Goal: Transaction & Acquisition: Purchase product/service

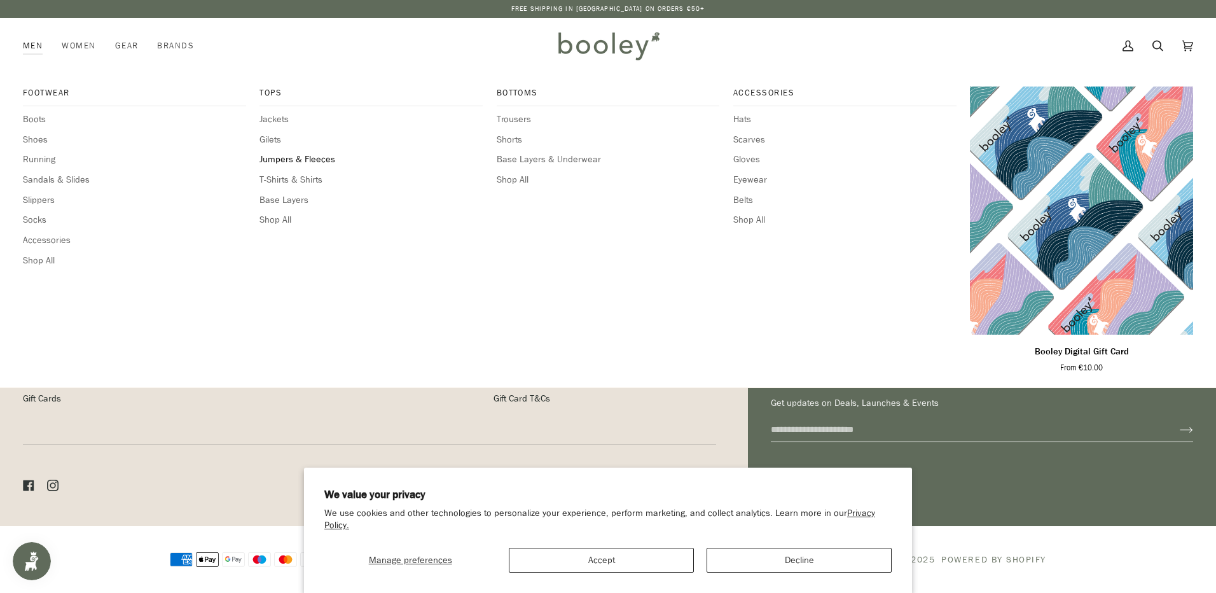
click at [309, 159] on span "Jumpers & Fleeces" at bounding box center [371, 160] width 223 height 14
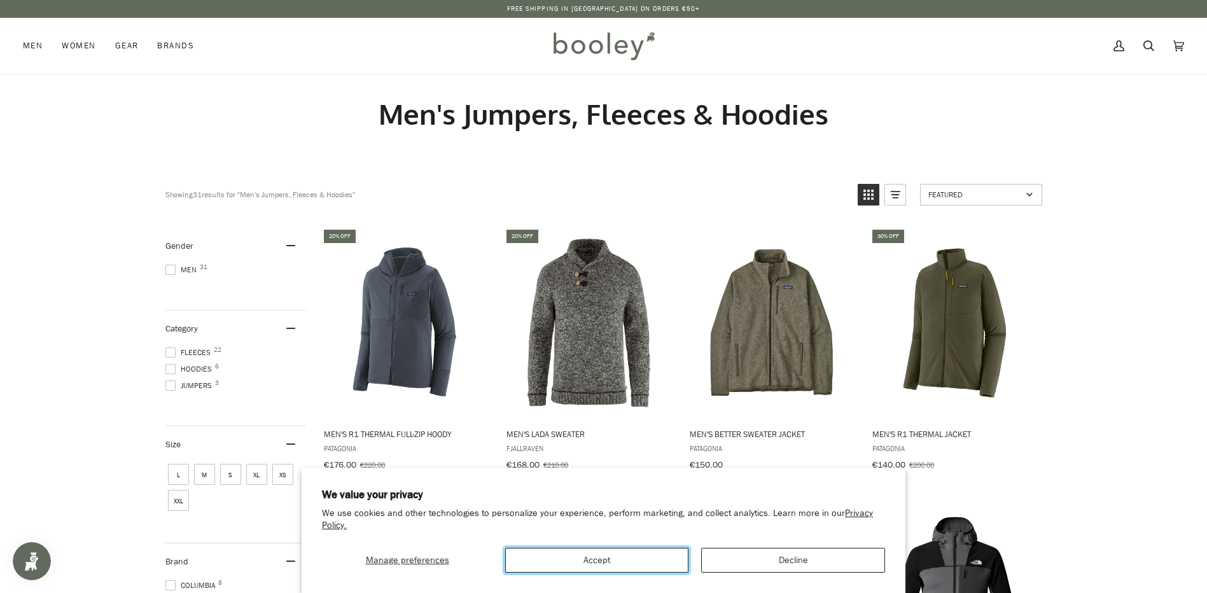
click at [596, 562] on button "Accept" at bounding box center [596, 560] width 183 height 25
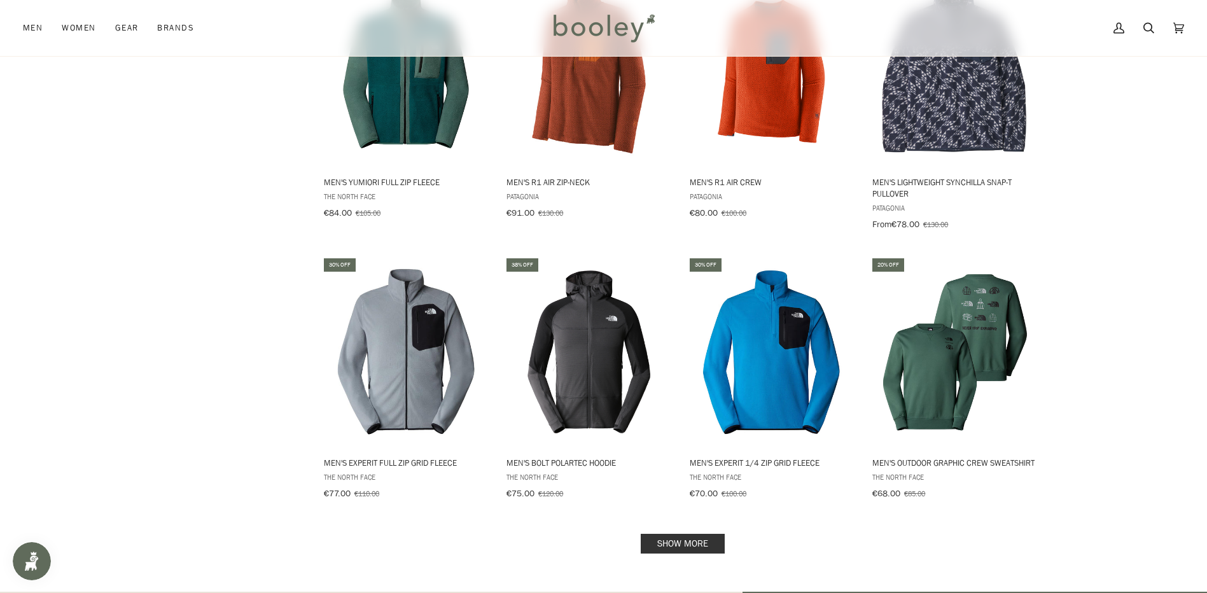
scroll to position [1081, 0]
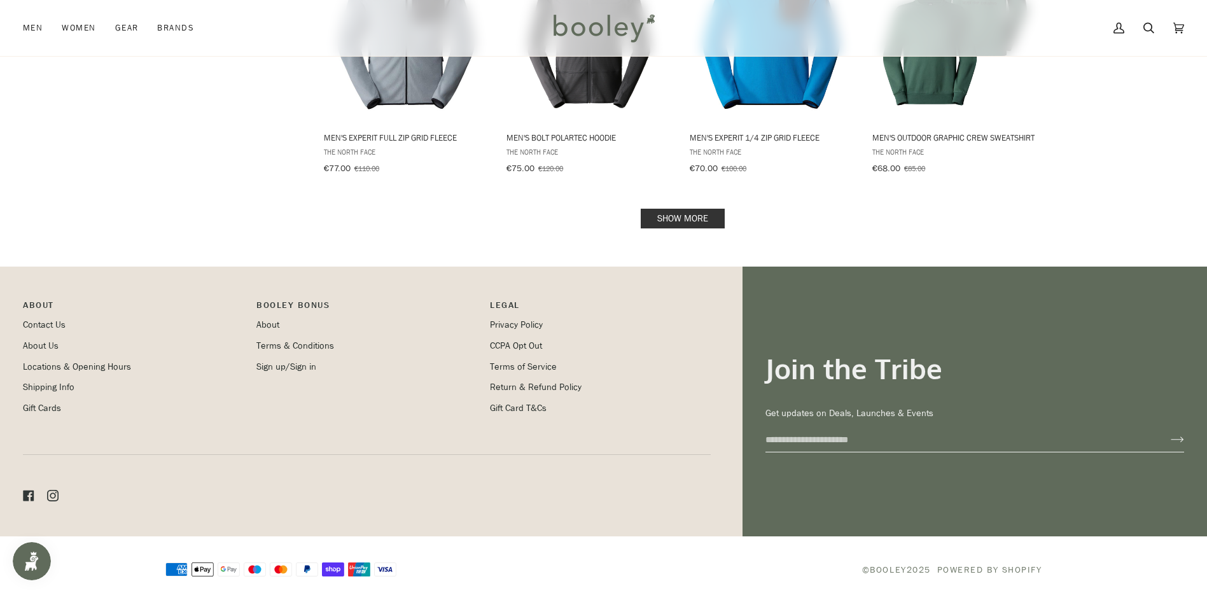
click at [682, 209] on link "Show more" at bounding box center [683, 219] width 84 height 20
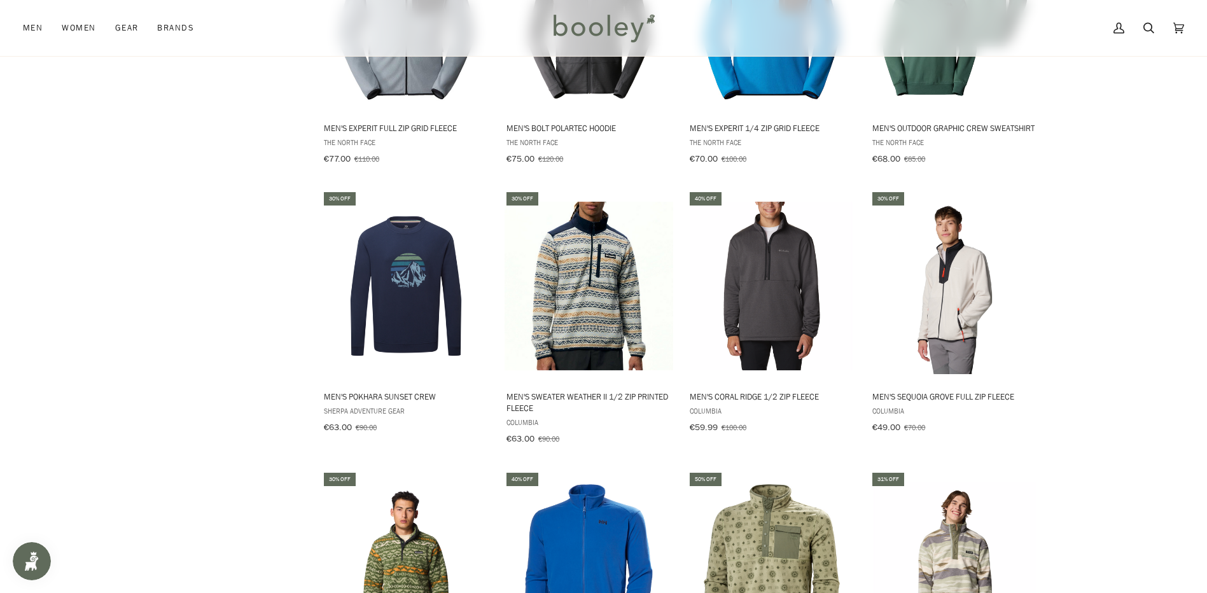
scroll to position [1231, 0]
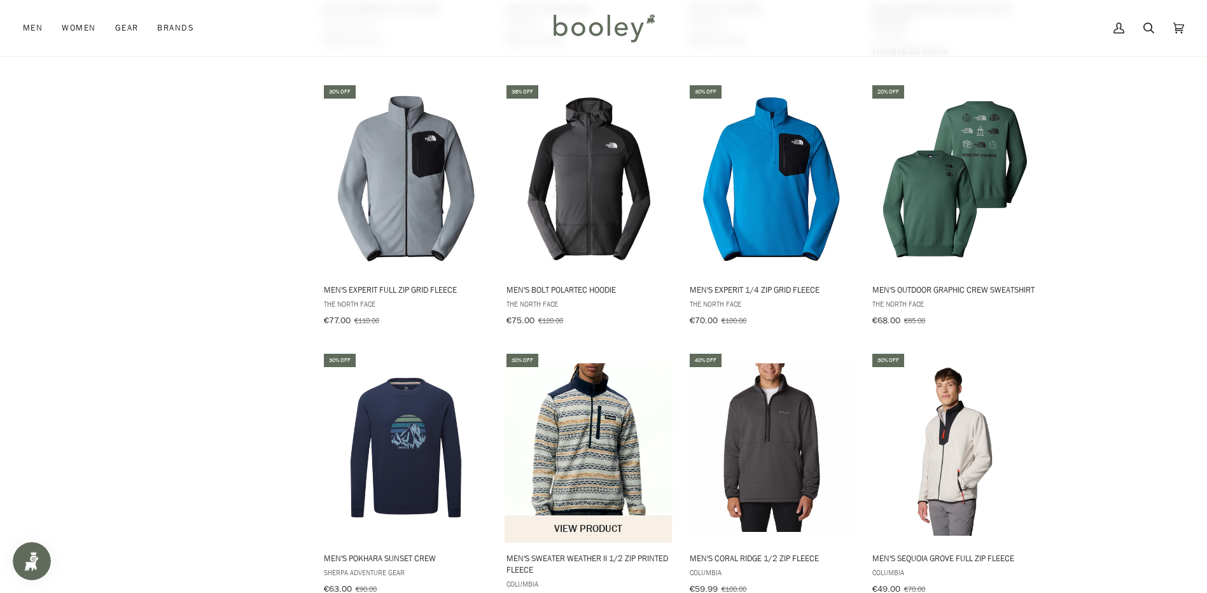
click at [573, 398] on img "Men's Sweater Weather II 1/2 Zip Printed Fleece" at bounding box center [588, 447] width 169 height 169
